Goal: Go to known website: Go to known website

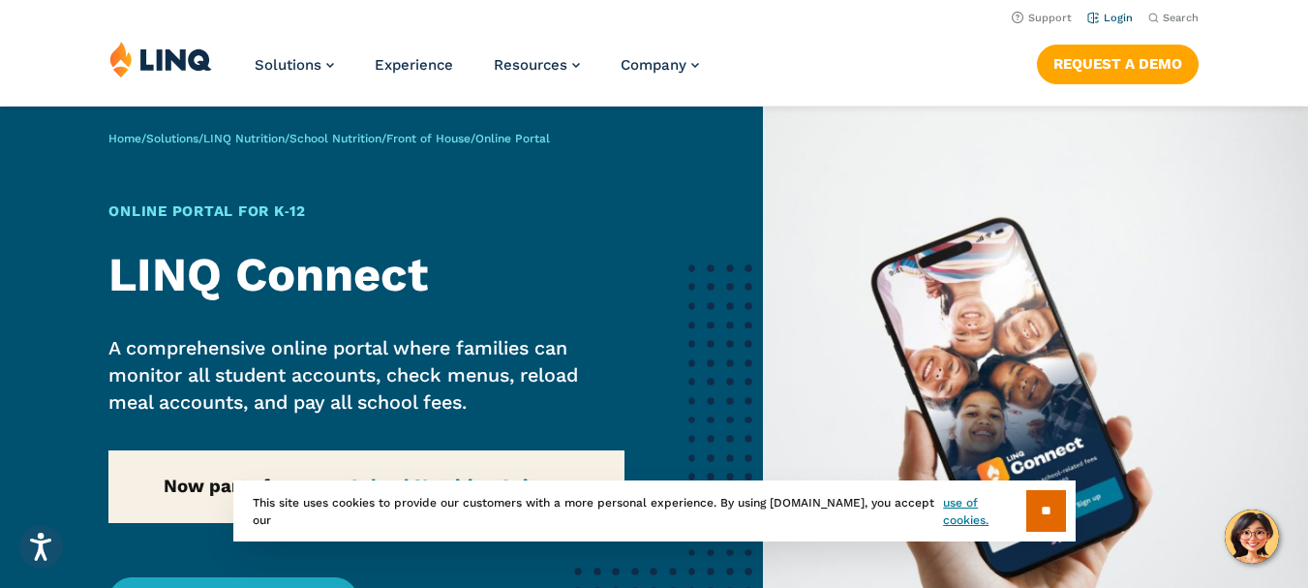
click at [1129, 19] on link "Login" at bounding box center [1110, 18] width 46 height 13
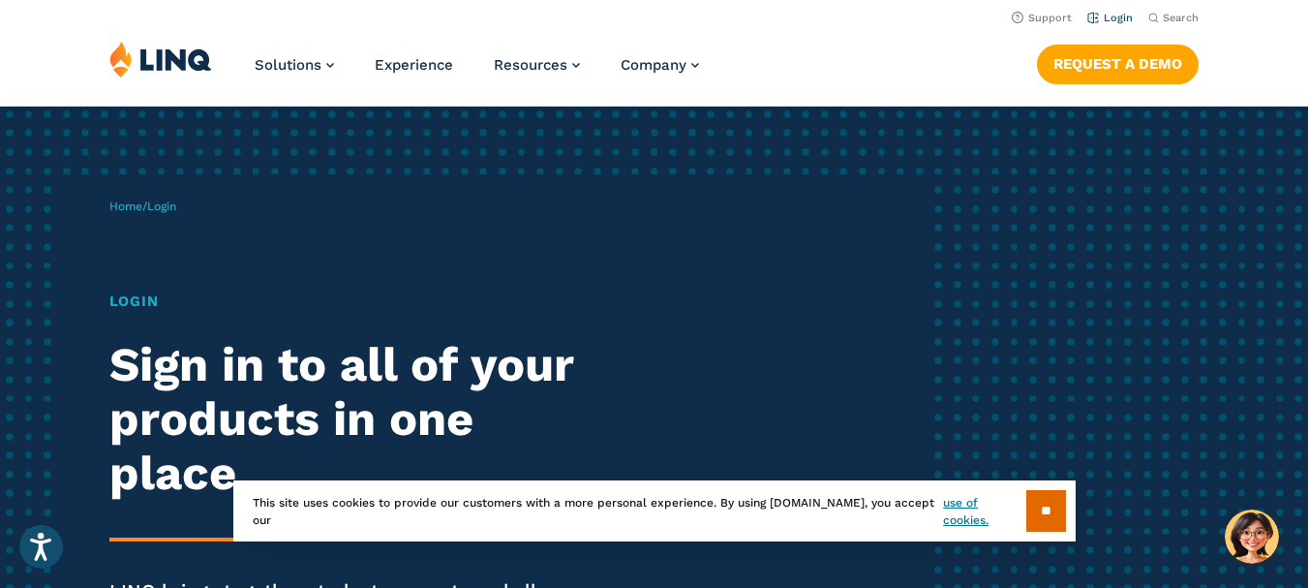
click at [1122, 17] on link "Login" at bounding box center [1110, 18] width 46 height 13
